Goal: Information Seeking & Learning: Learn about a topic

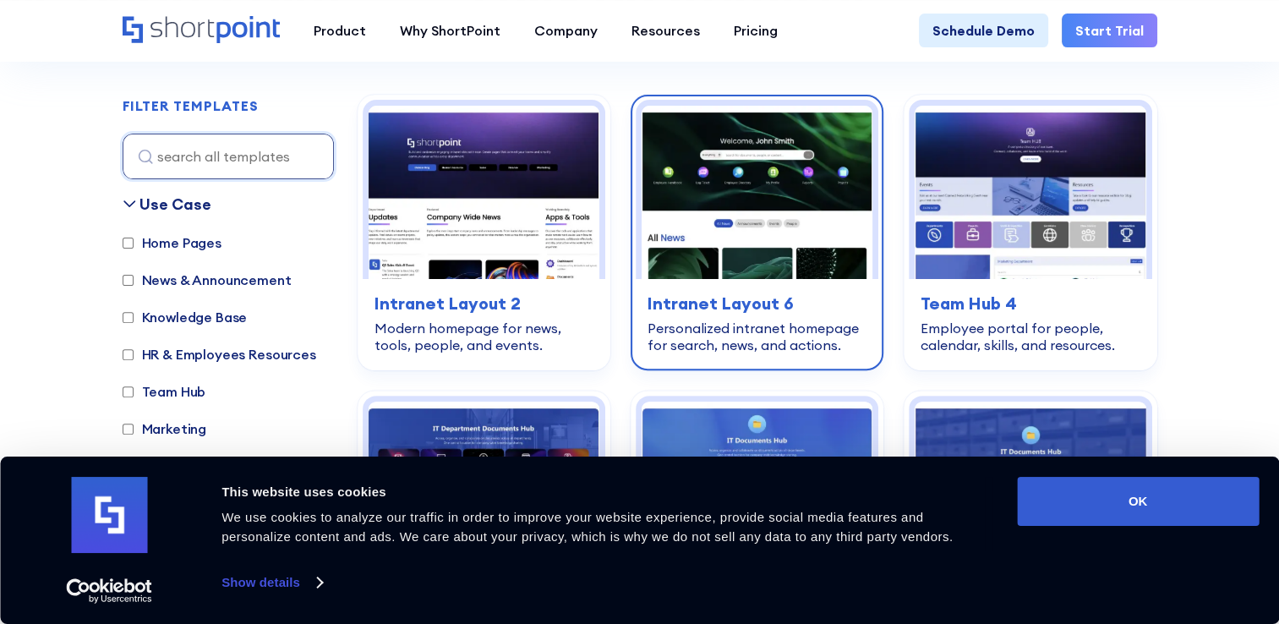
scroll to position [507, 0]
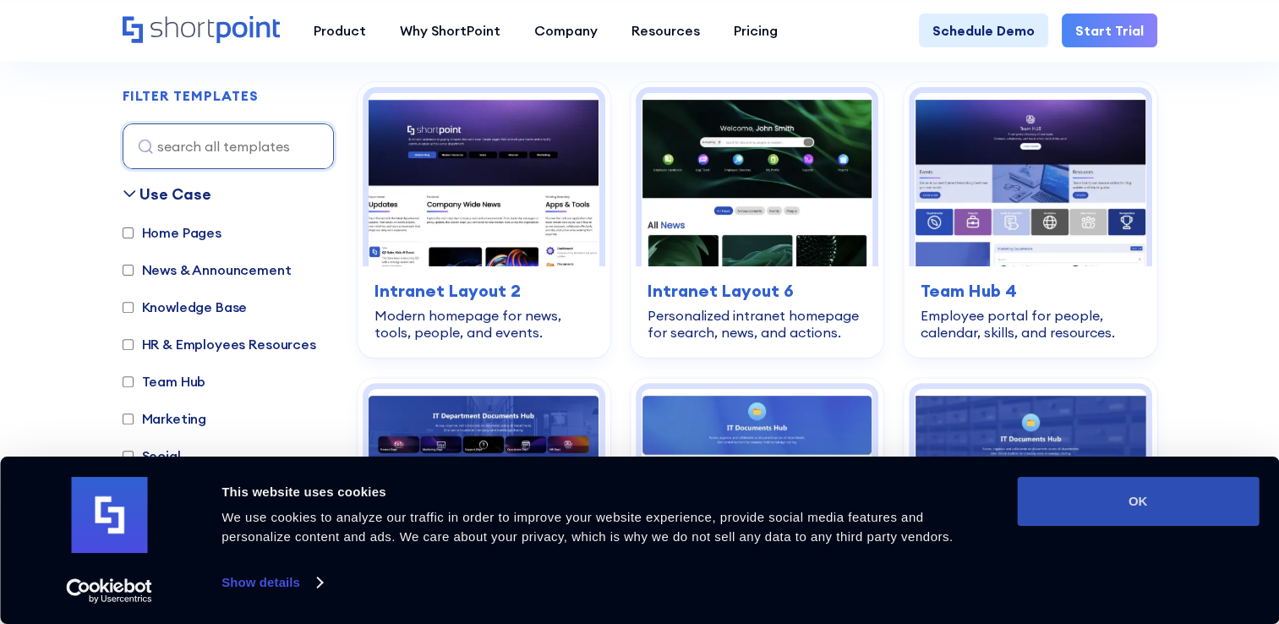
click at [1158, 507] on button "OK" at bounding box center [1138, 501] width 242 height 49
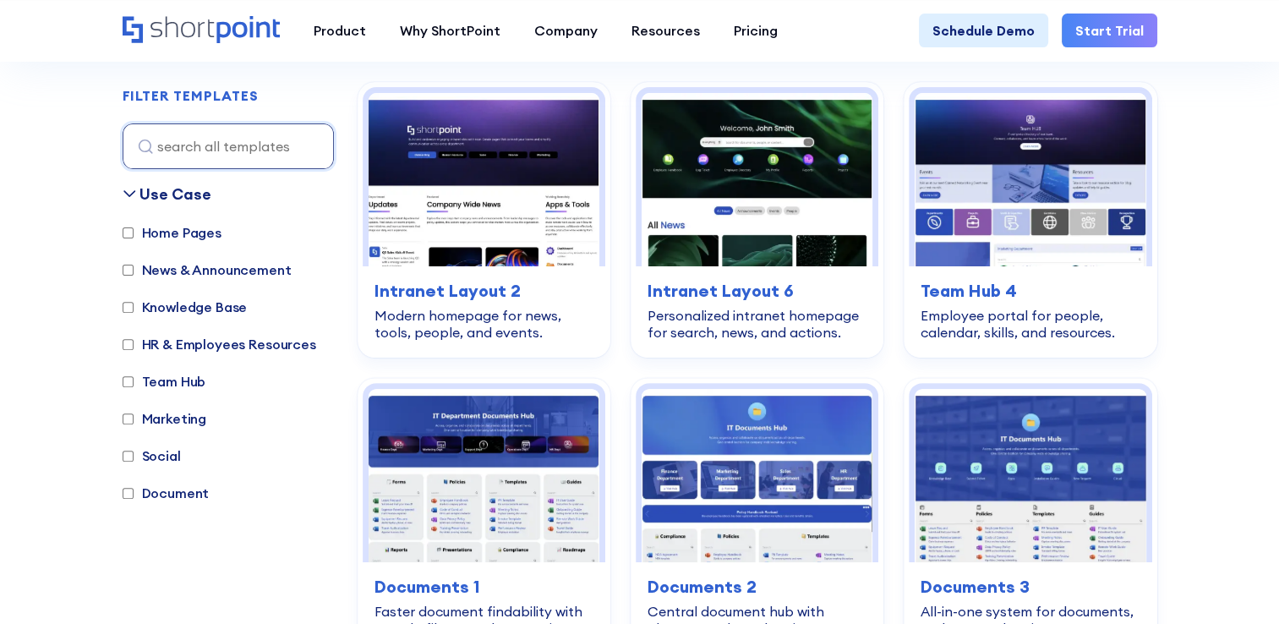
scroll to position [0, 0]
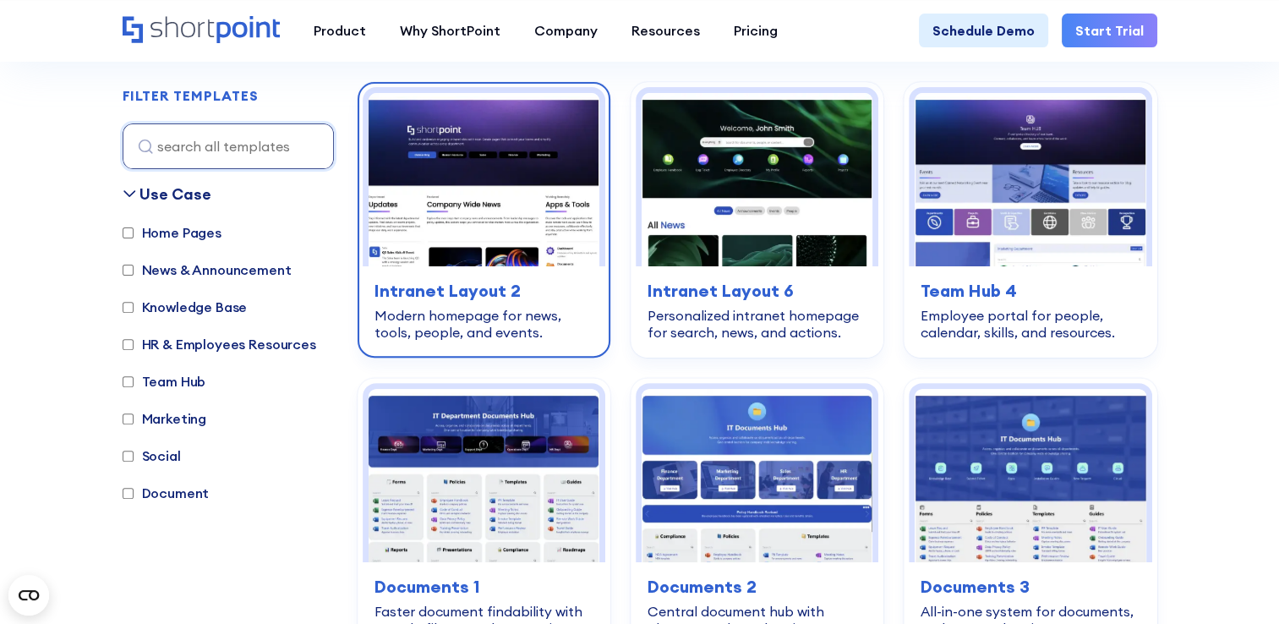
click at [475, 310] on div "Modern homepage for news, tools, people, and events." at bounding box center [484, 324] width 219 height 34
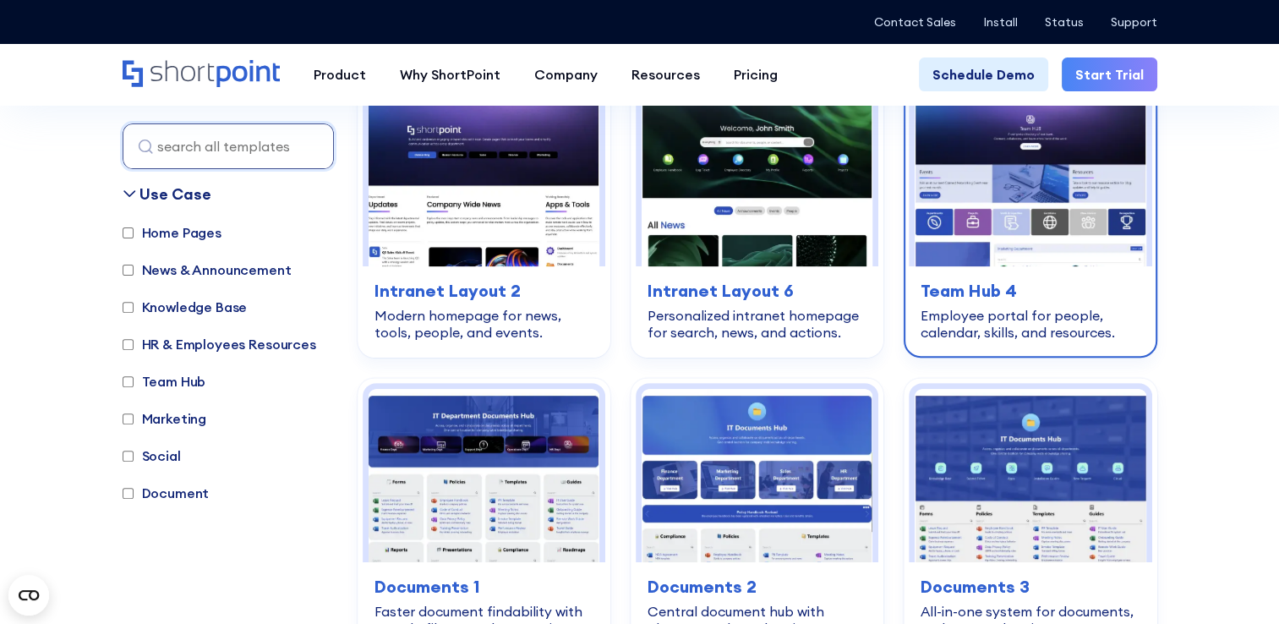
click at [1019, 222] on img at bounding box center [1030, 179] width 231 height 173
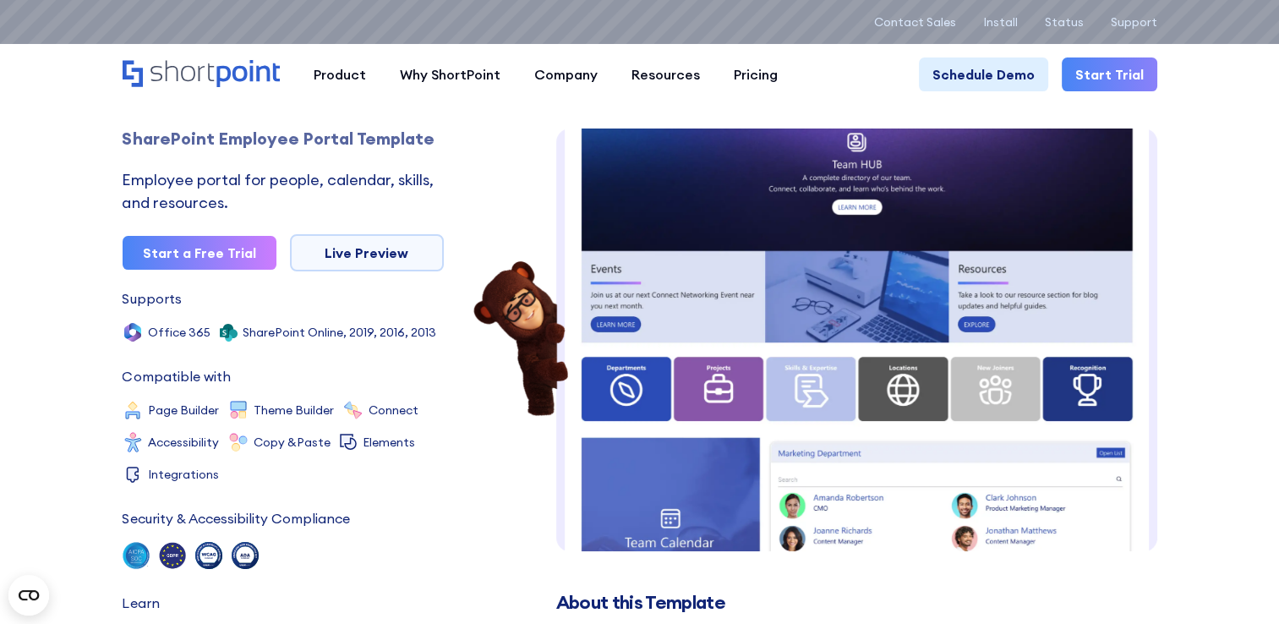
scroll to position [29, 0]
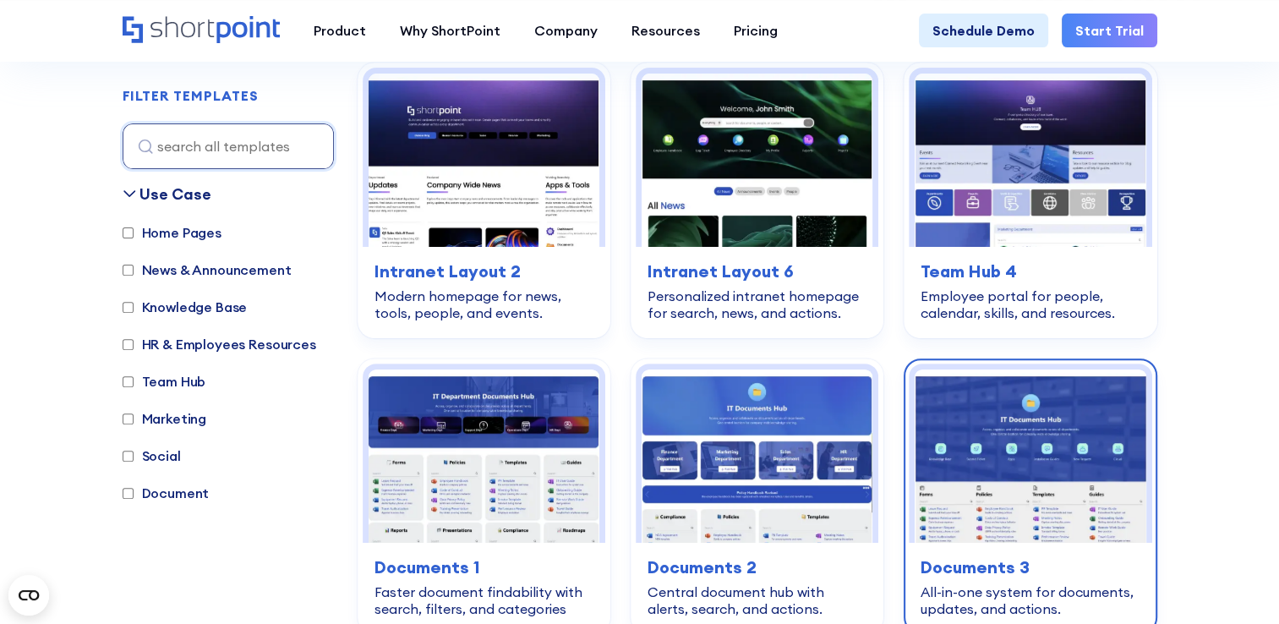
scroll to position [507, 0]
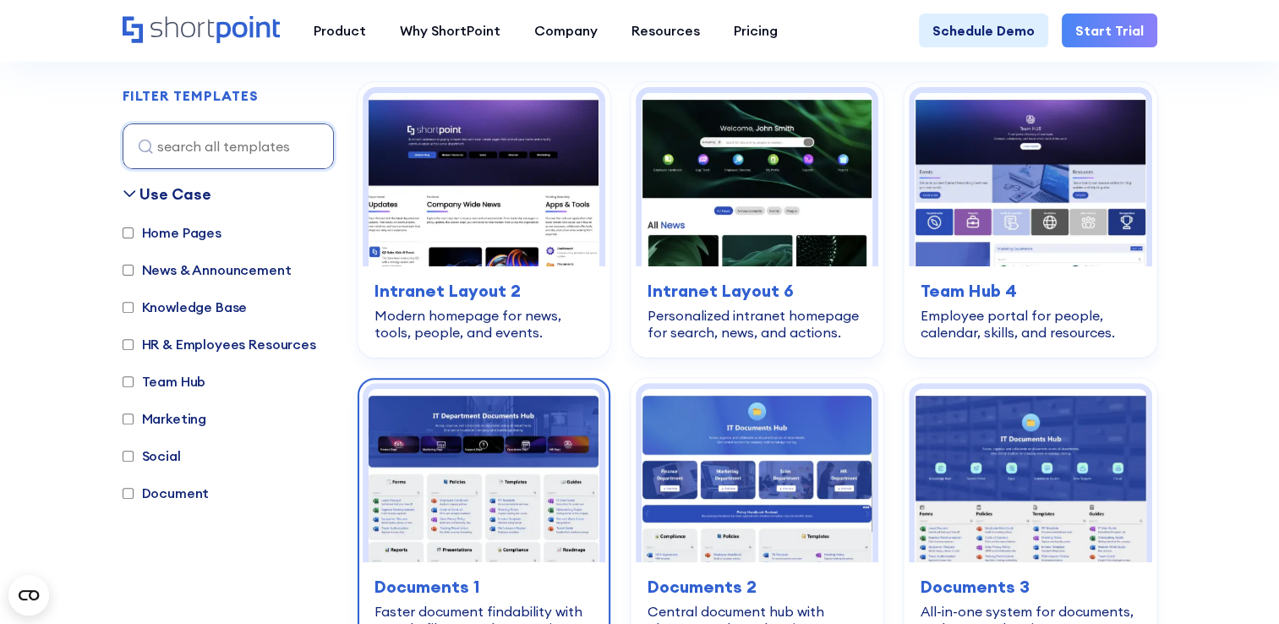
click at [467, 468] on img at bounding box center [484, 475] width 231 height 173
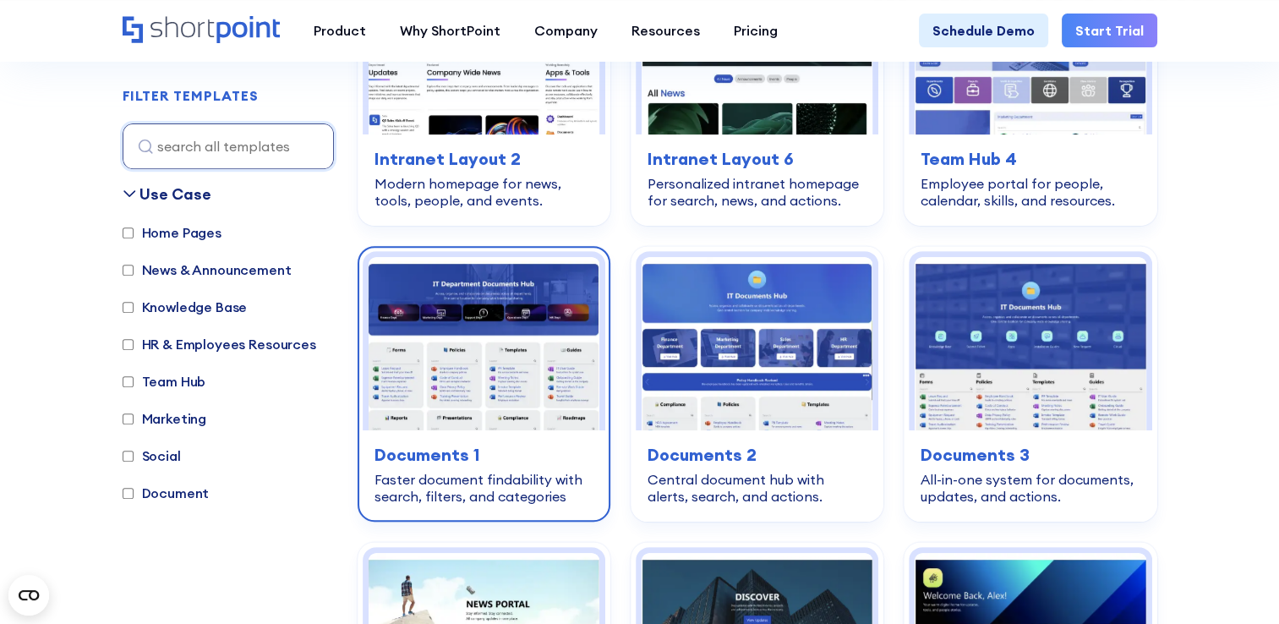
scroll to position [676, 0]
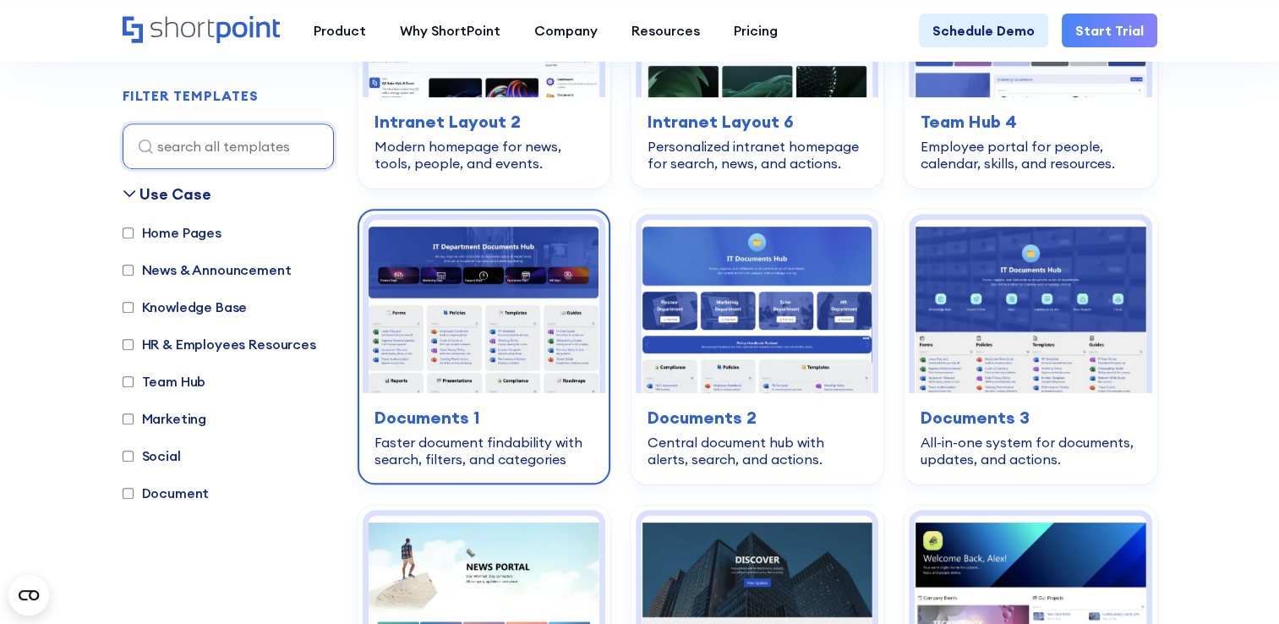
click at [469, 340] on img at bounding box center [484, 306] width 231 height 173
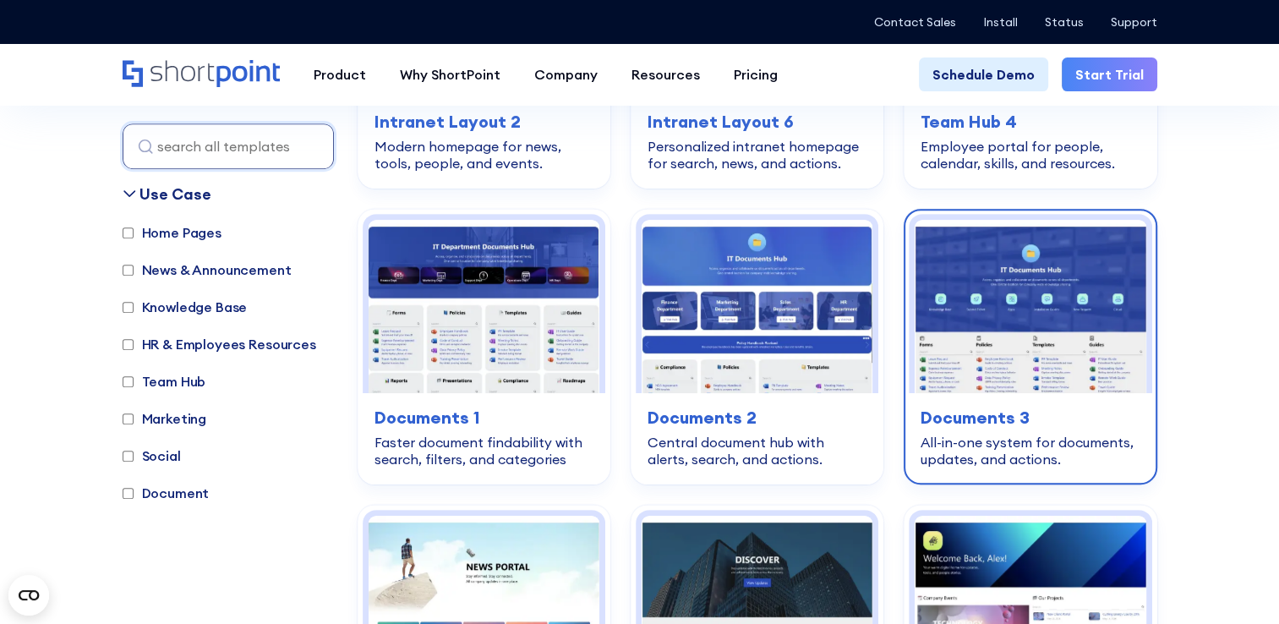
click at [990, 301] on img at bounding box center [1030, 306] width 231 height 173
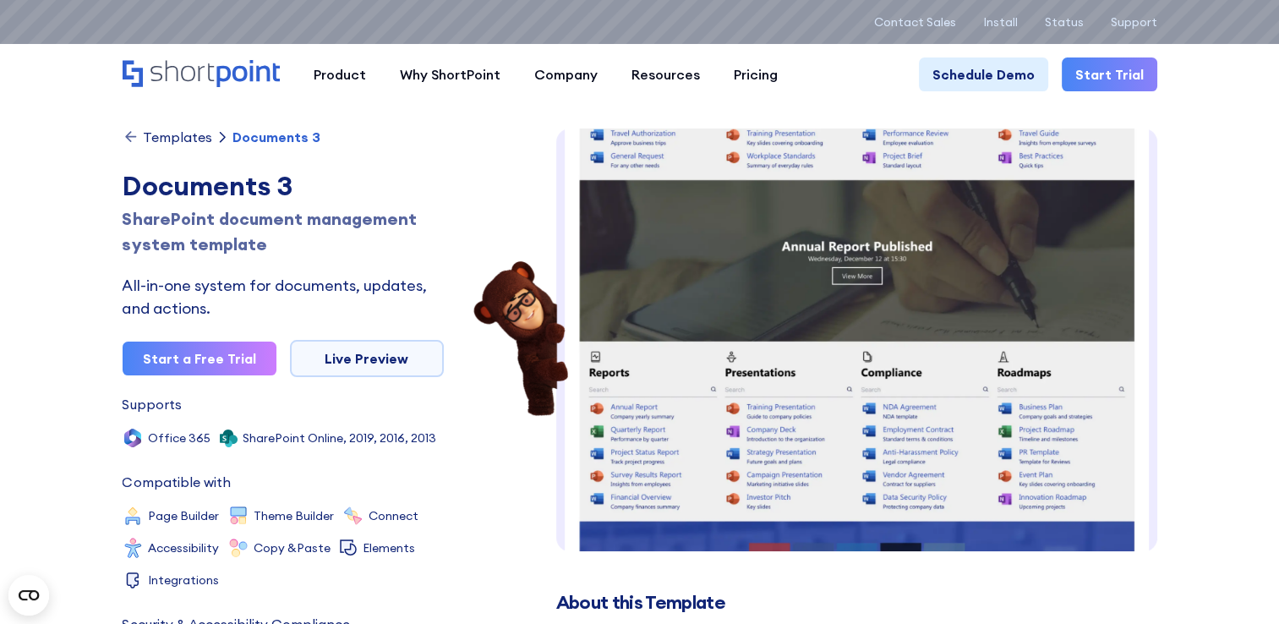
scroll to position [423, 0]
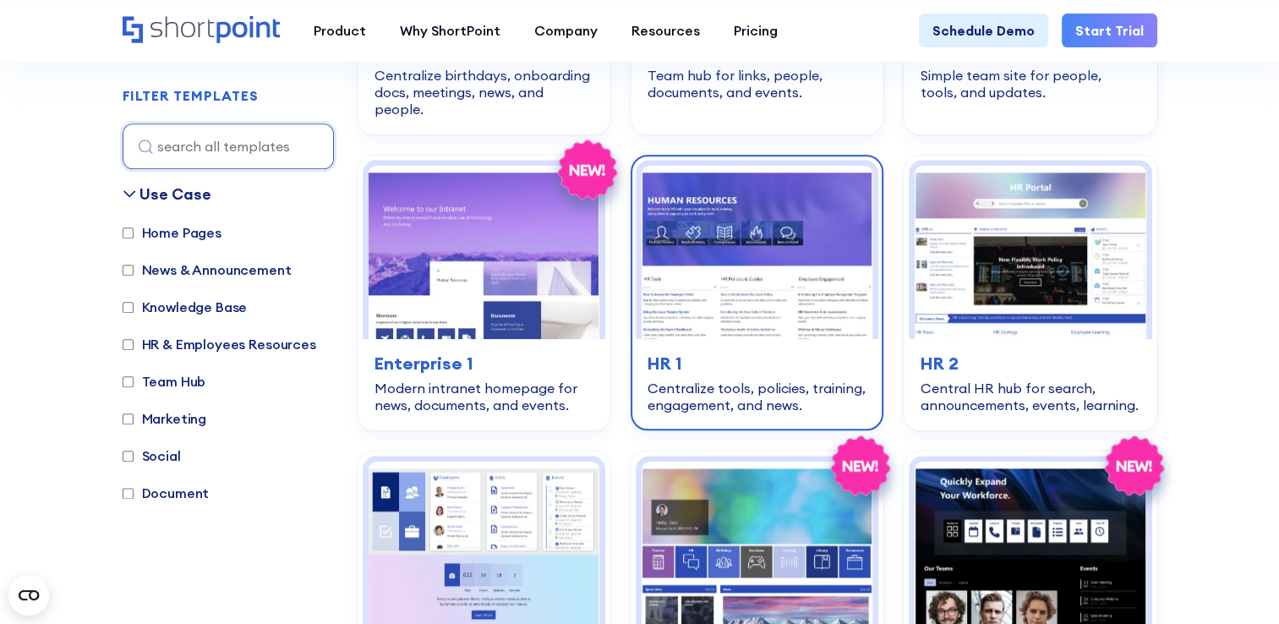
scroll to position [1945, 0]
